Goal: Task Accomplishment & Management: Complete application form

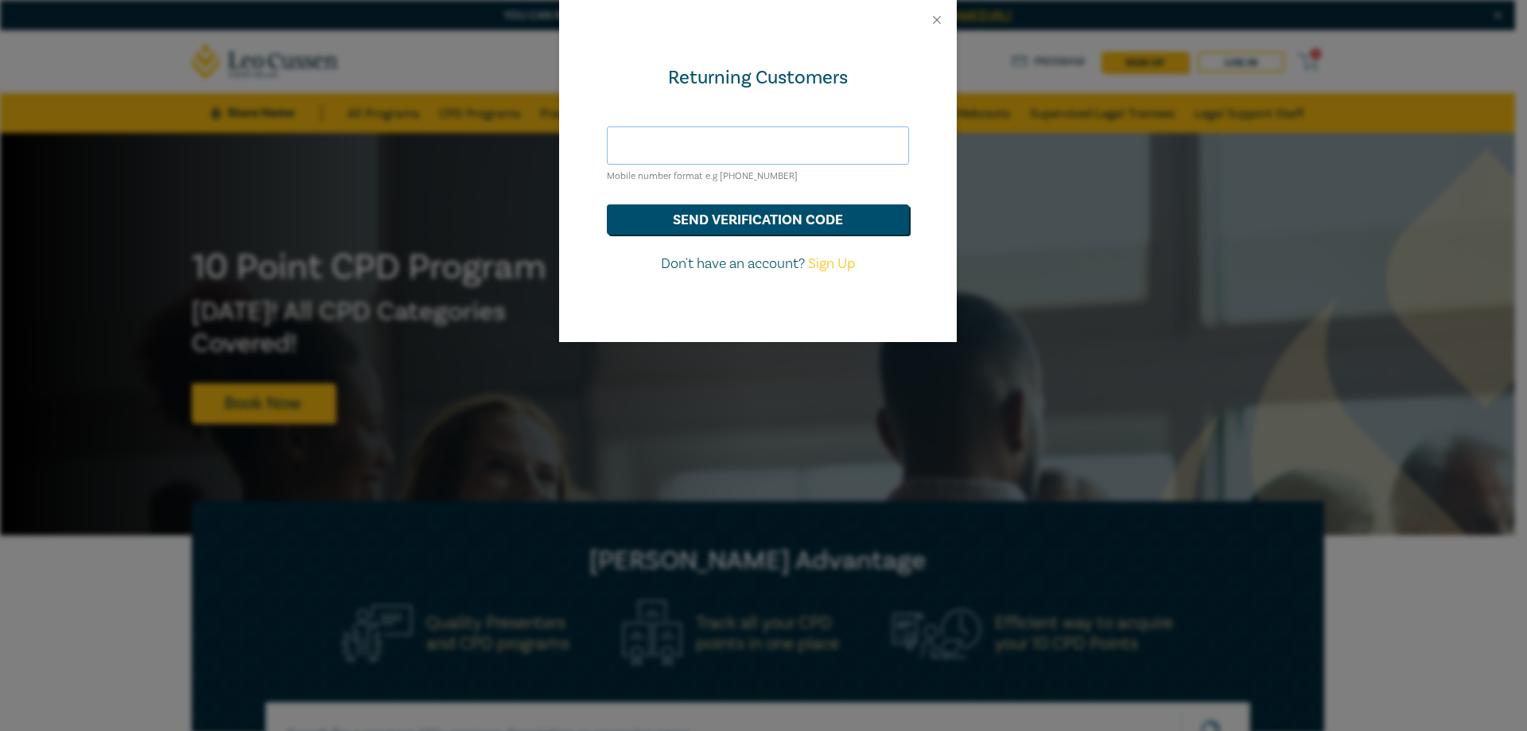
click at [658, 145] on input "text" at bounding box center [758, 145] width 302 height 38
click at [712, 222] on button "send verification code" at bounding box center [758, 219] width 302 height 30
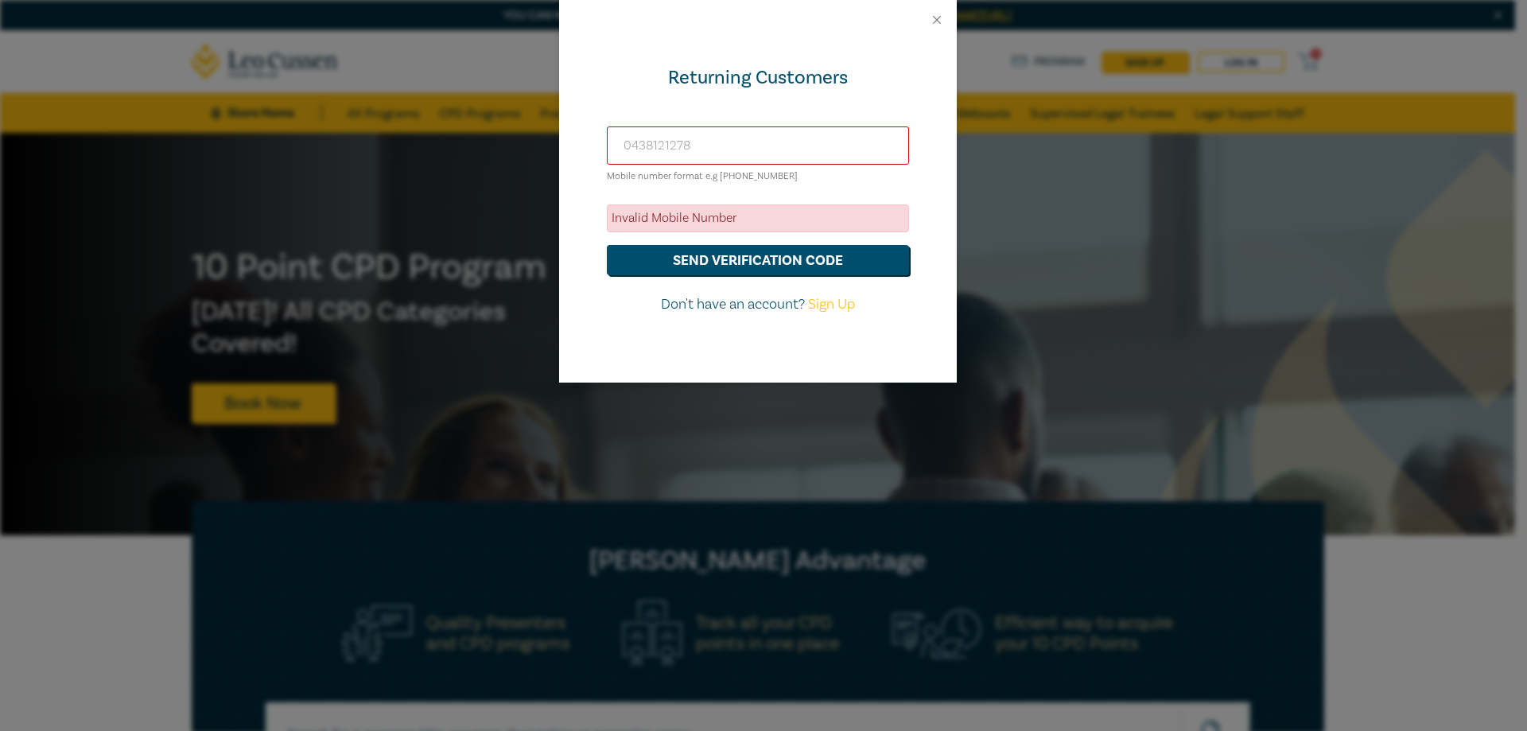
drag, startPoint x: 725, startPoint y: 151, endPoint x: 577, endPoint y: 153, distance: 147.1
click at [577, 153] on div "Returning Customers [PHONE_NUMBER] Mobile number format e.g [PHONE_NUMBER] Inva…" at bounding box center [758, 211] width 398 height 343
type input "[PERSON_NAME][EMAIL_ADDRESS][DOMAIN_NAME]"
click at [755, 258] on button "send verification code" at bounding box center [758, 260] width 302 height 30
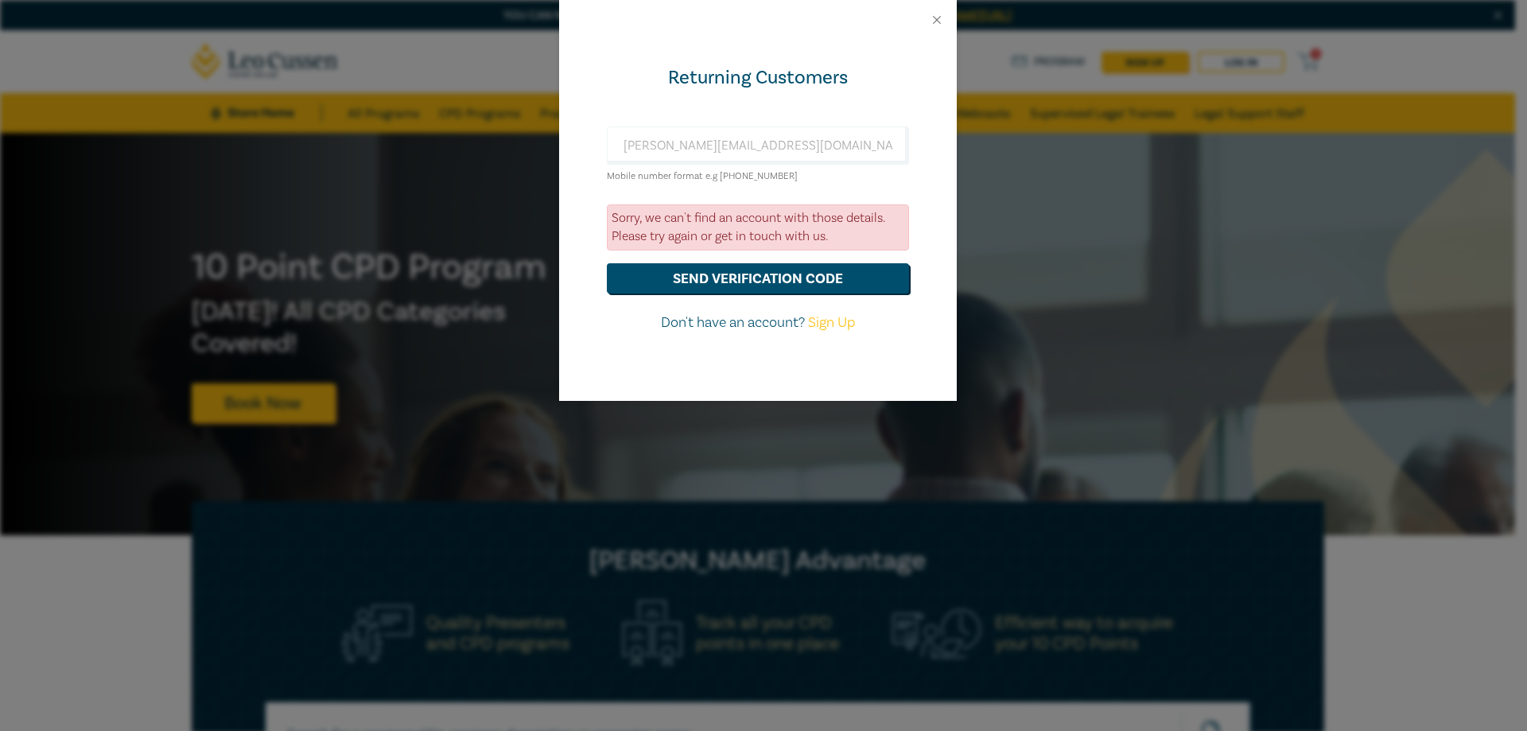
click at [823, 326] on link "Sign Up" at bounding box center [831, 322] width 47 height 18
select select "AU"
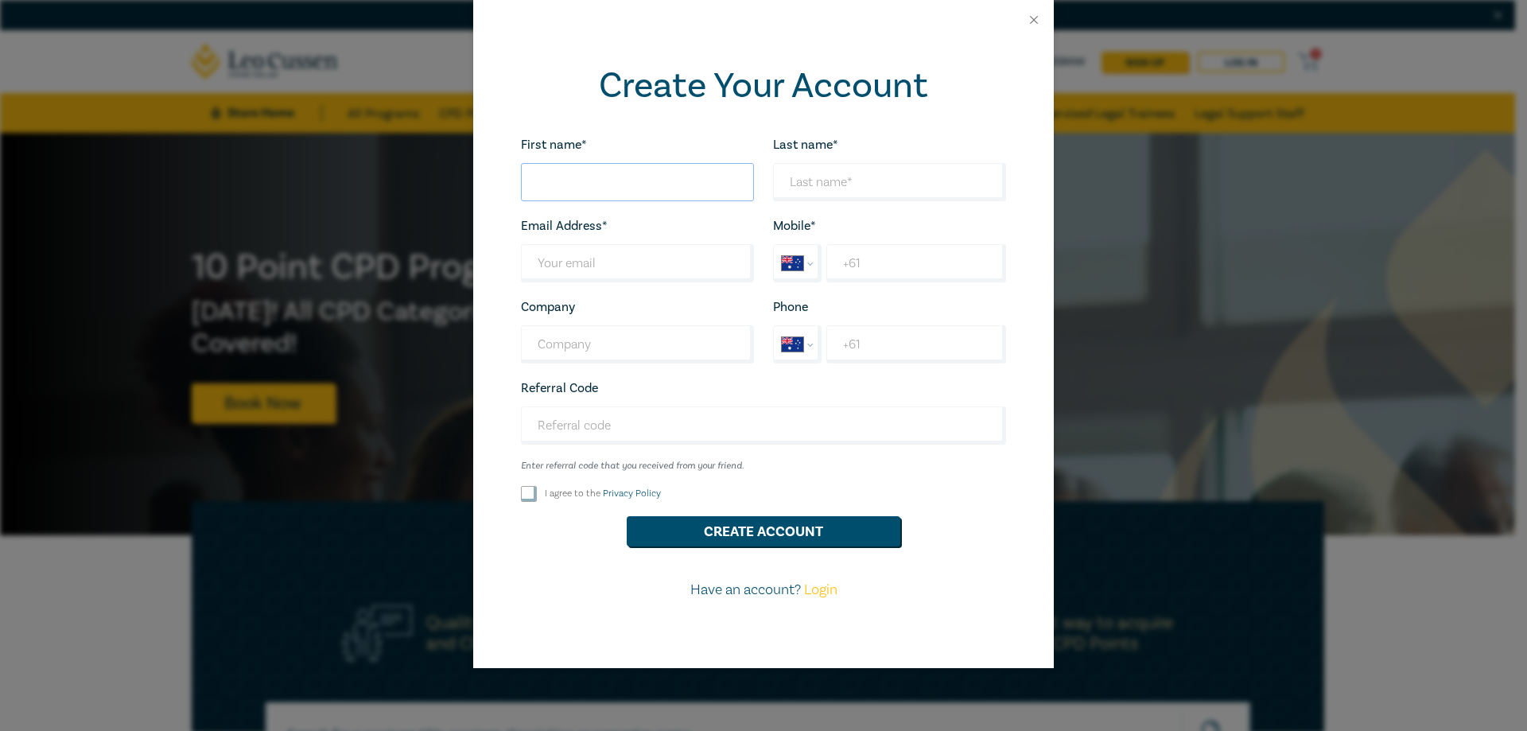
click at [634, 188] on input "First name*" at bounding box center [637, 182] width 233 height 38
type input "[PERSON_NAME]"
type input "[PERSON_NAME][EMAIL_ADDRESS][DOMAIN_NAME]"
click at [605, 336] on input "Company" at bounding box center [637, 344] width 233 height 38
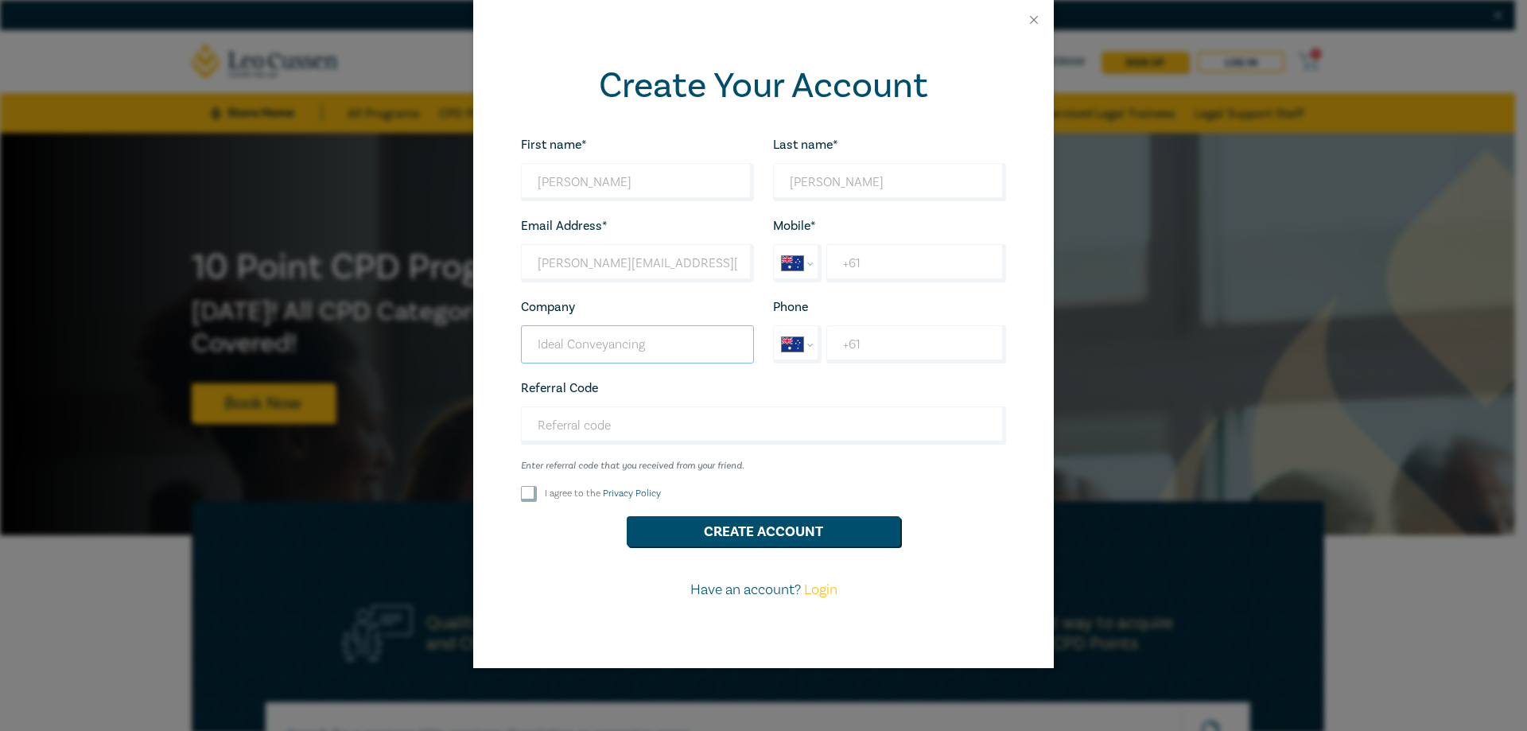
type input "Ideal Conveyancing"
click at [869, 270] on input "+61" at bounding box center [916, 263] width 180 height 38
type input "[PHONE_NUMBER]"
click at [879, 346] on input "+61" at bounding box center [916, 344] width 180 height 38
type input "[PHONE_NUMBER]"
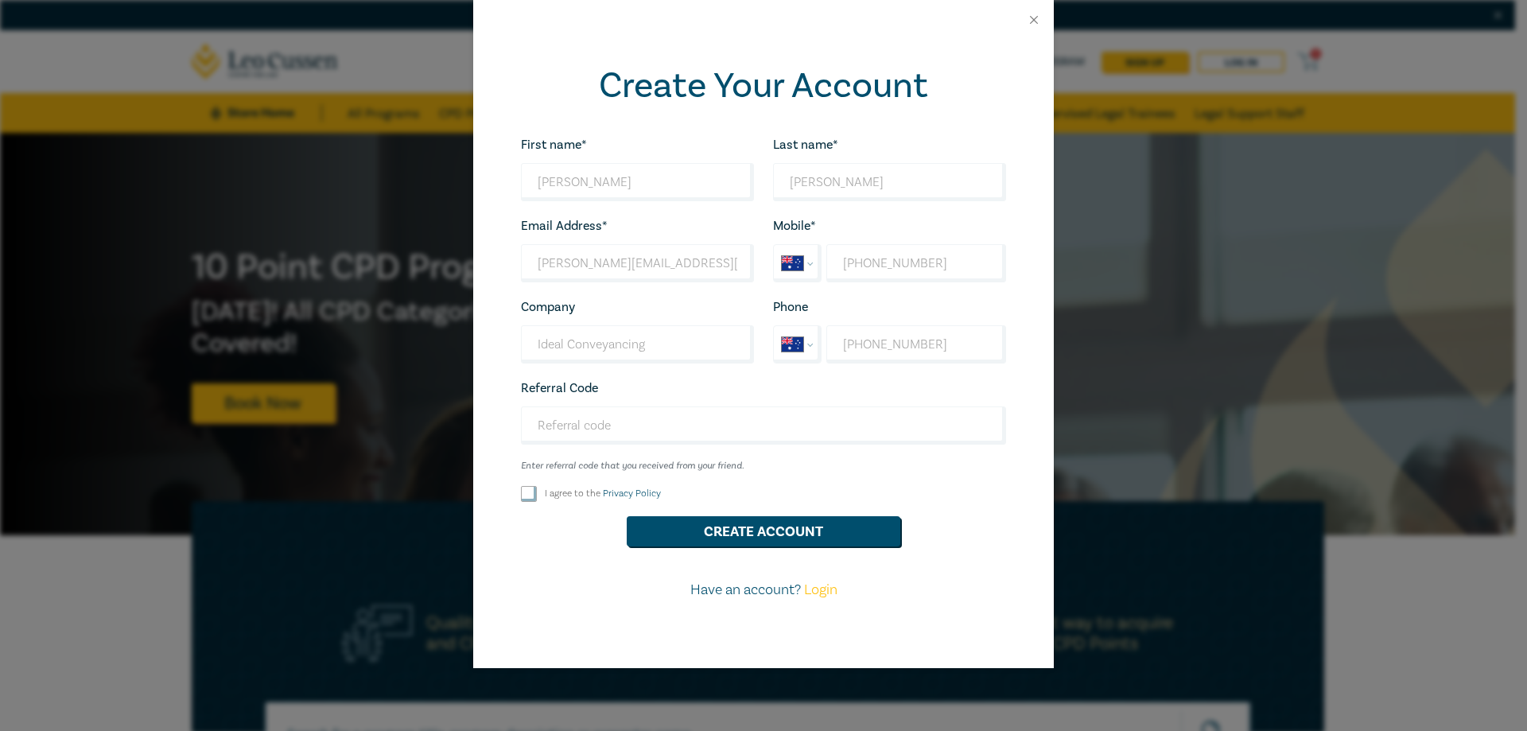
click at [528, 497] on input "I agree to the Privacy Policy" at bounding box center [529, 494] width 16 height 16
checkbox input "true"
click at [759, 532] on button "Create Account" at bounding box center [764, 531] width 274 height 30
